Goal: Answer question/provide support

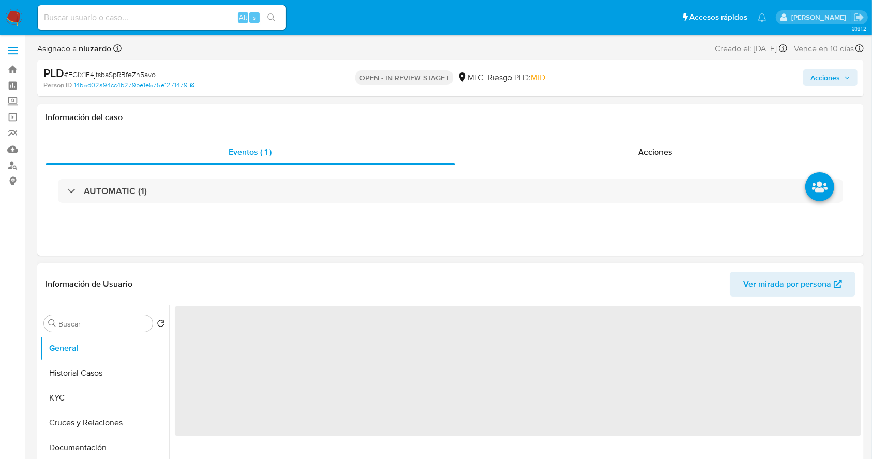
select select "10"
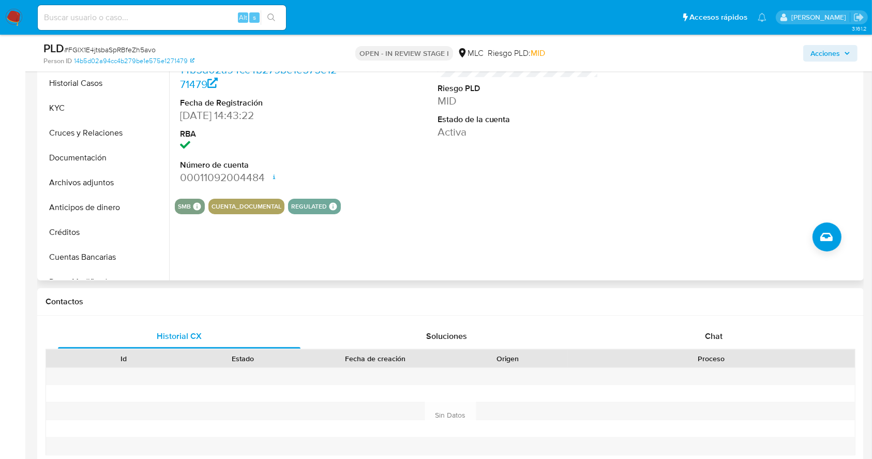
scroll to position [254, 0]
click at [668, 327] on div "Chat" at bounding box center [714, 335] width 243 height 25
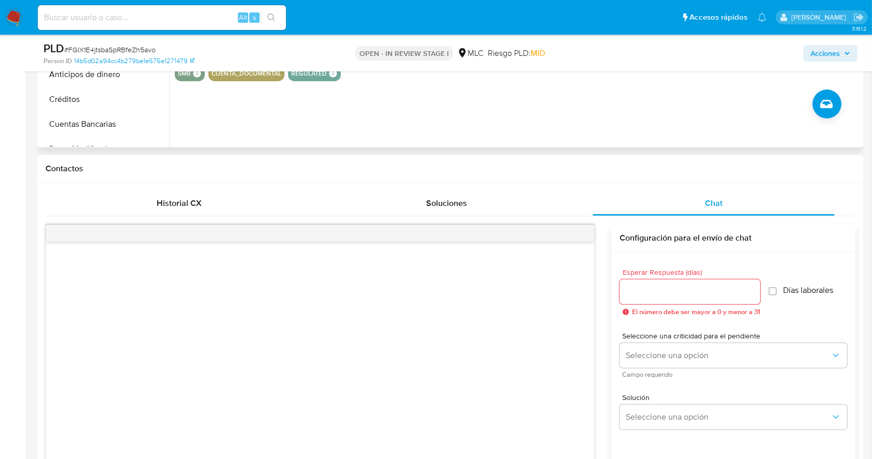
scroll to position [389, 0]
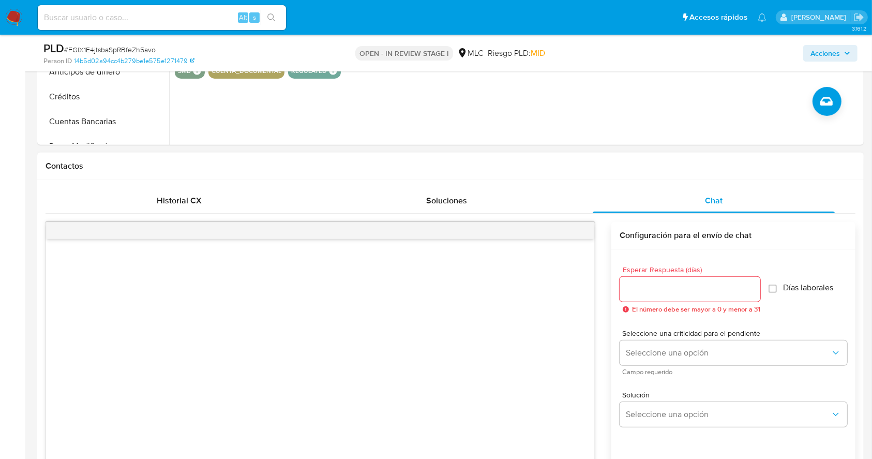
click at [544, 234] on div at bounding box center [320, 231] width 548 height 17
click at [664, 284] on input "Esperar Respuesta (días)" at bounding box center [690, 289] width 141 height 13
type input "1"
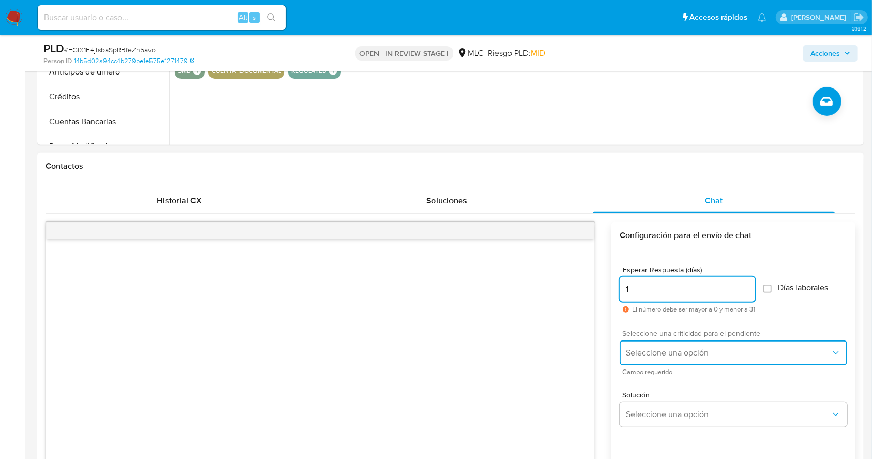
click at [660, 354] on span "Seleccione una opción" at bounding box center [728, 353] width 205 height 10
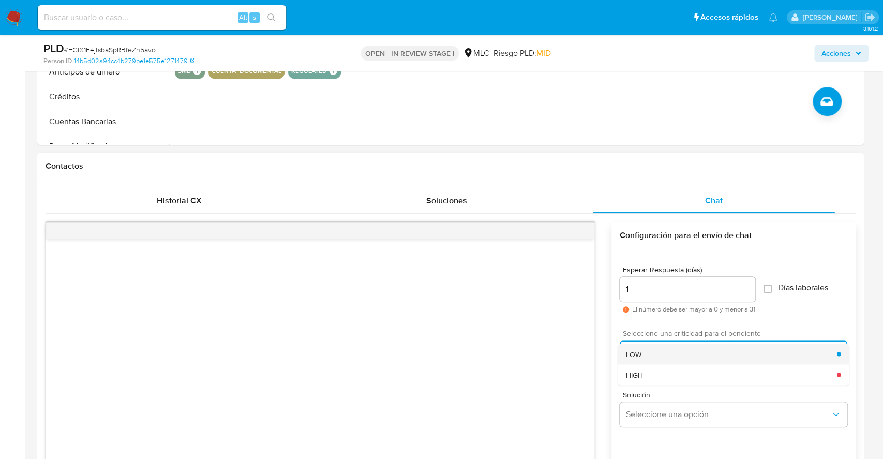
drag, startPoint x: 660, startPoint y: 367, endPoint x: 646, endPoint y: 359, distance: 16.7
click at [646, 359] on ul "LOW HIGH" at bounding box center [734, 364] width 232 height 41
click at [646, 359] on div "LOW" at bounding box center [731, 354] width 211 height 21
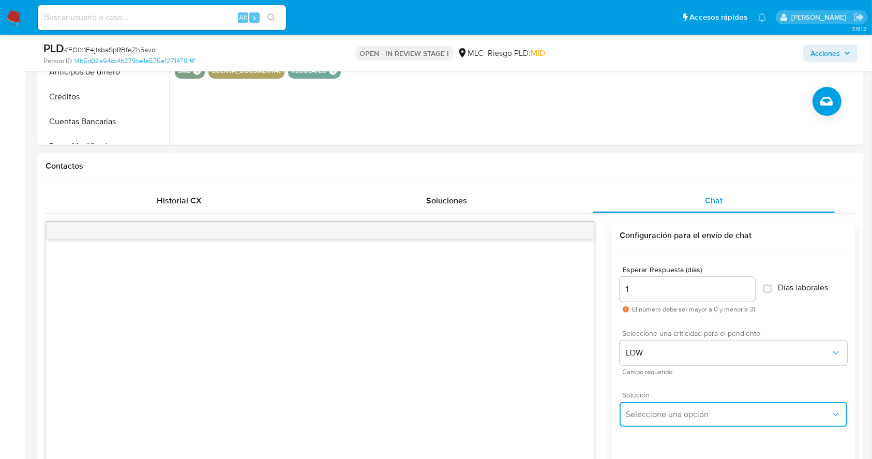
click at [654, 425] on button "Seleccione una opción" at bounding box center [734, 414] width 228 height 25
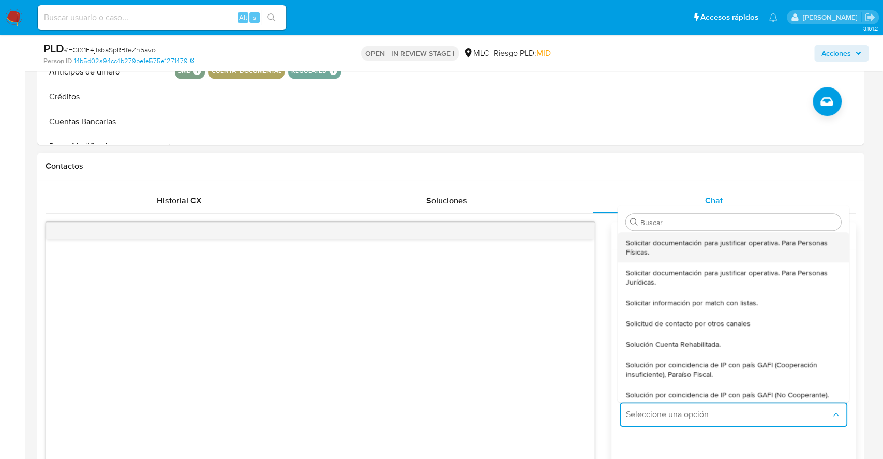
click at [708, 247] on span "Solicitar documentación para justificar operativa. Para Personas Físicas." at bounding box center [733, 247] width 215 height 19
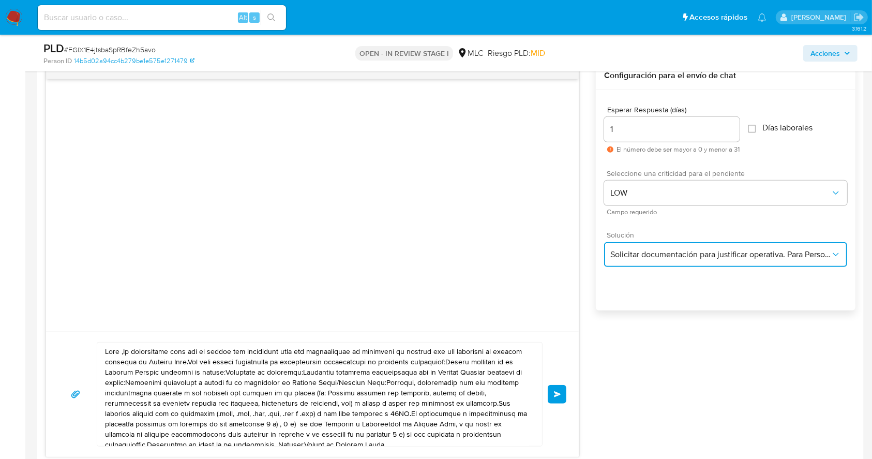
scroll to position [559, 0]
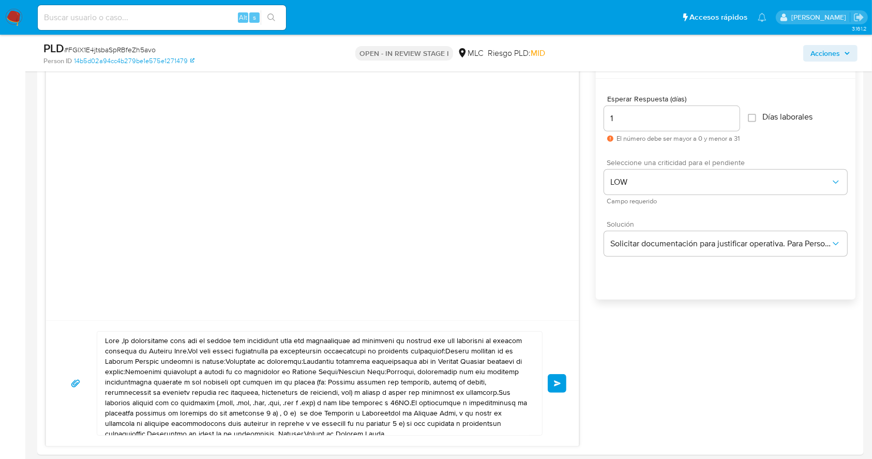
click at [278, 435] on div "Enviar" at bounding box center [312, 383] width 533 height 126
click at [281, 404] on textarea at bounding box center [317, 383] width 424 height 103
paste textarea "Buenos [PERSON_NAME]. Te contactamos ya que necesitamos verificar algunos datos…"
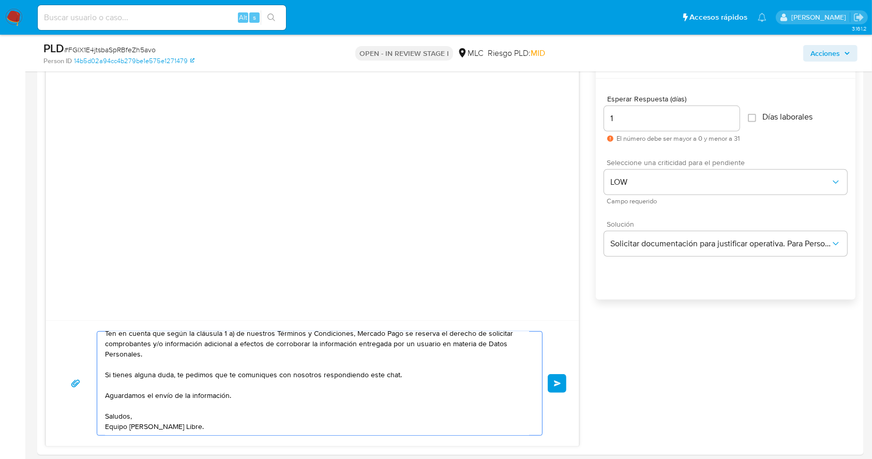
scroll to position [0, 0]
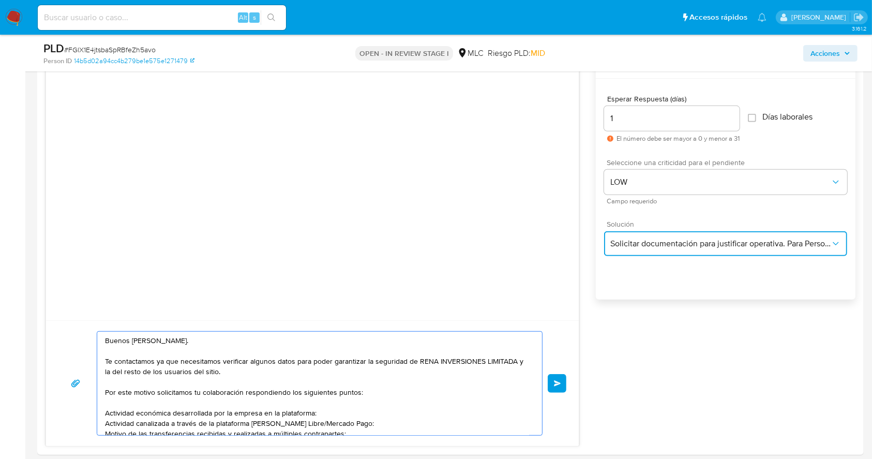
click at [690, 248] on button "Solicitar documentación para justificar operativa. Para Personas Físicas." at bounding box center [725, 243] width 243 height 25
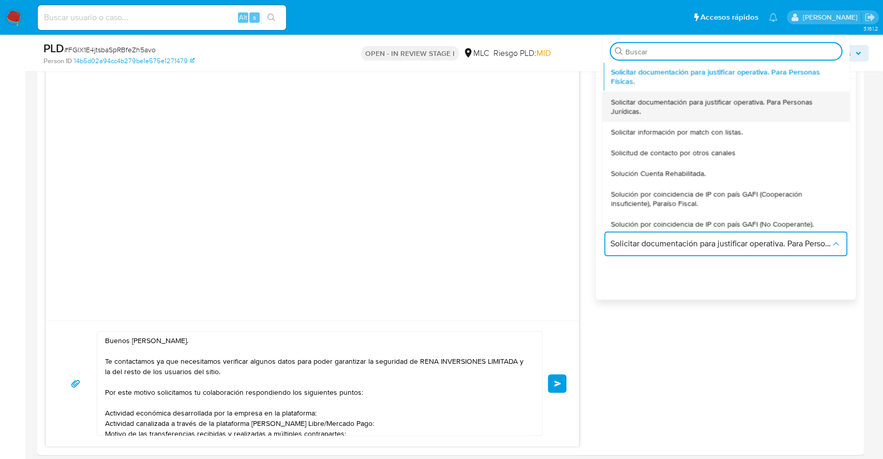
click at [703, 107] on span "Solicitar documentación para justificar operativa. Para Personas Jurídicas." at bounding box center [726, 106] width 231 height 19
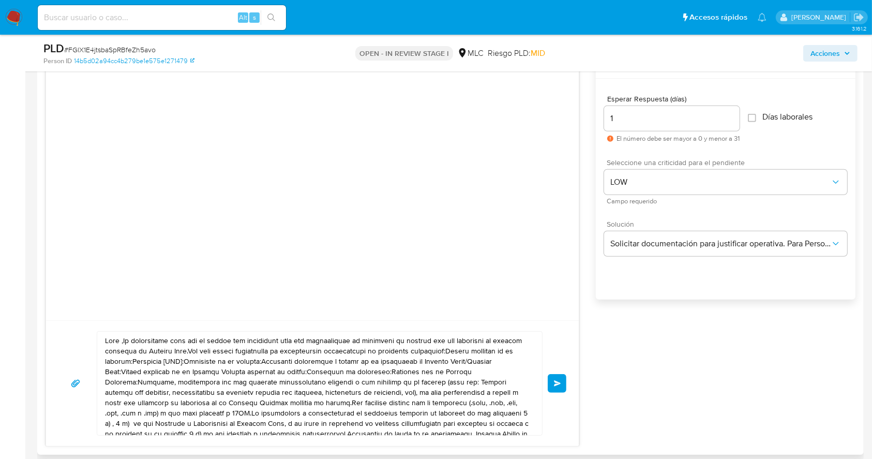
click at [321, 373] on textarea at bounding box center [317, 383] width 424 height 103
paste textarea "Buenos [PERSON_NAME]. Te contactamos ya que necesitamos verificar algunos datos…"
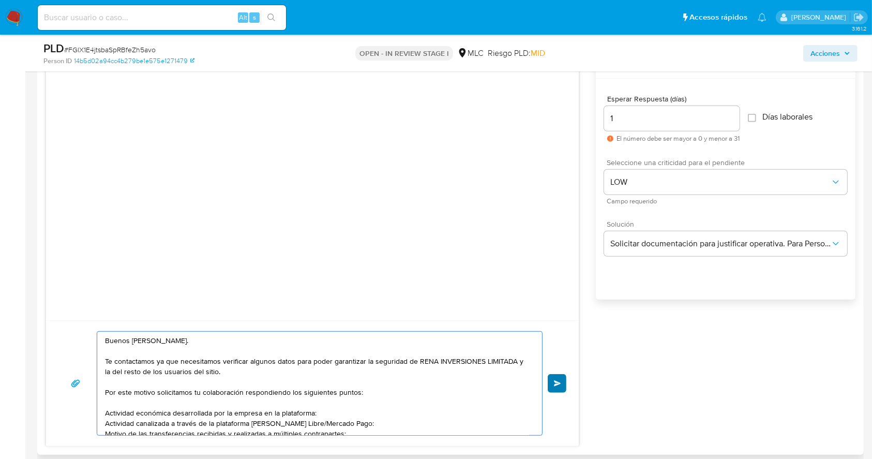
type textarea "Buenos [PERSON_NAME]. Te contactamos ya que necesitamos verificar algunos datos…"
drag, startPoint x: 562, startPoint y: 384, endPoint x: 446, endPoint y: 424, distance: 122.6
click at [446, 424] on div "Buenos [PERSON_NAME]. Te contactamos ya que necesitamos verificar algunos datos…" at bounding box center [312, 383] width 508 height 105
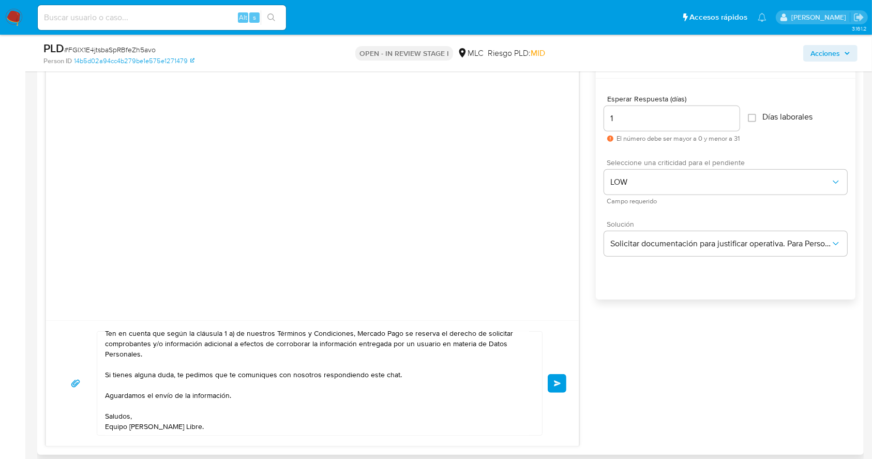
click at [563, 380] on button "Enviar" at bounding box center [557, 383] width 19 height 19
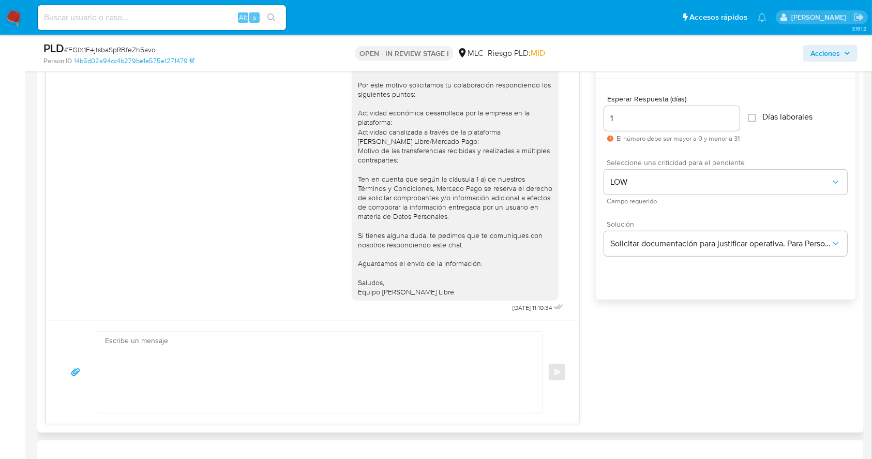
scroll to position [0, 0]
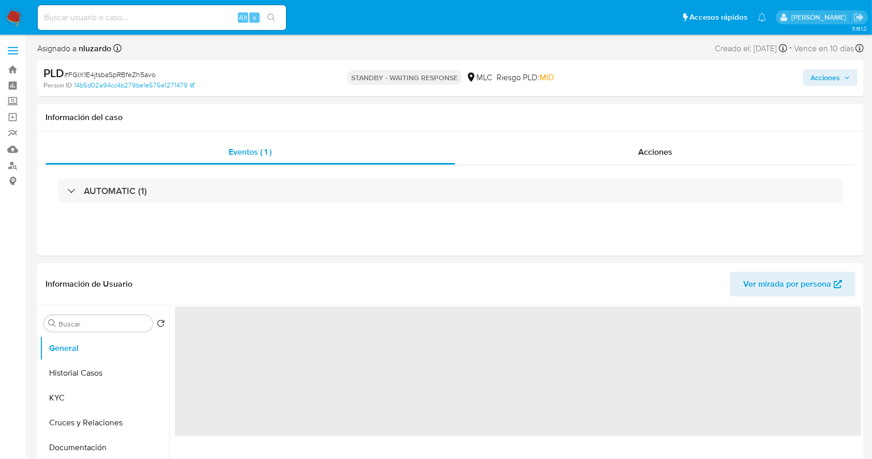
select select "10"
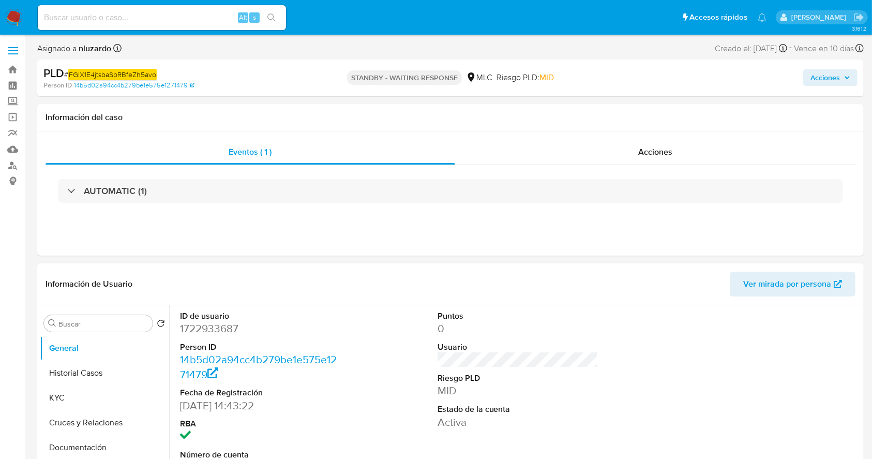
click at [678, 423] on div "ID de usuario 1722933687 Person ID 14b5d02a94cc4b279be1e575e1271479 Fecha de Re…" at bounding box center [518, 392] width 687 height 175
